Goal: Browse casually

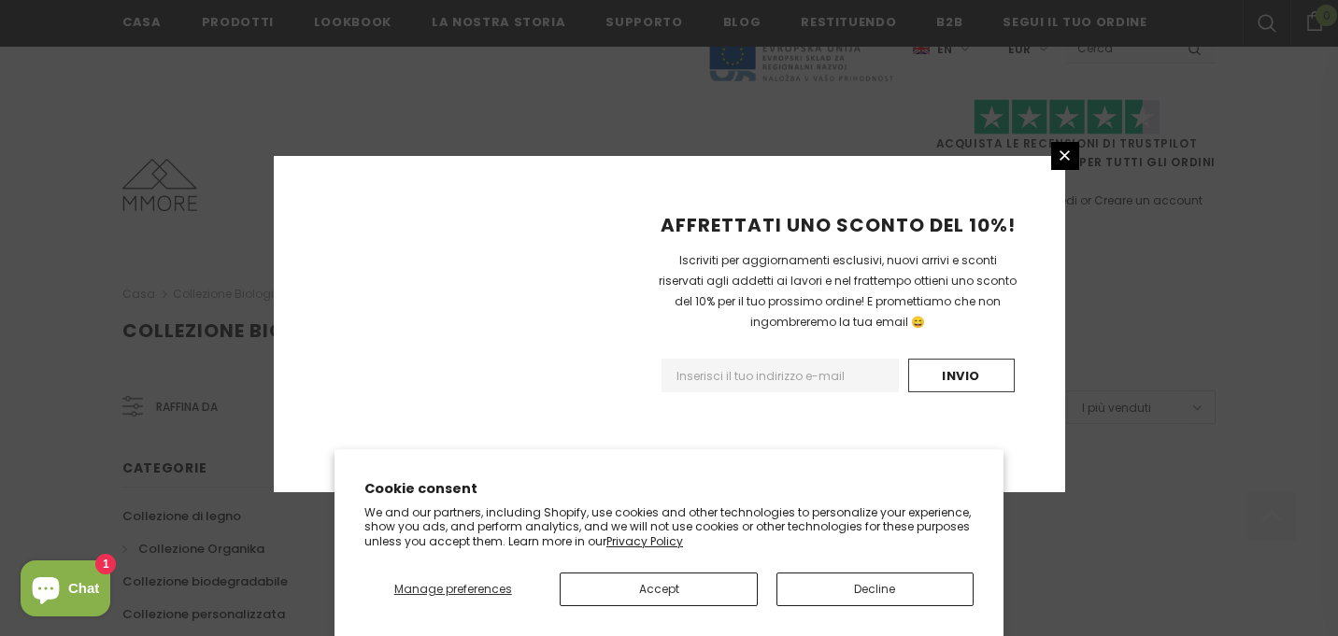
scroll to position [1279, 0]
